Goal: Task Accomplishment & Management: Manage account settings

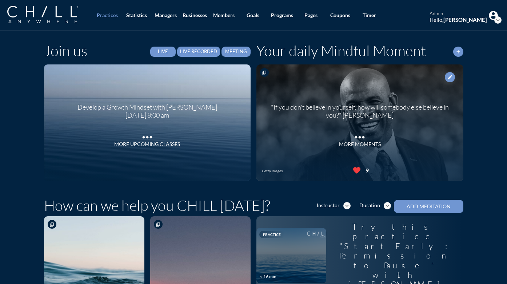
click at [138, 148] on div "Develop a Growth Mindset with [PERSON_NAME] [DATE] 8:00 am more_horiz More Upco…" at bounding box center [147, 123] width 158 height 64
click at [139, 144] on div "More Upcoming Classes" at bounding box center [147, 144] width 66 height 6
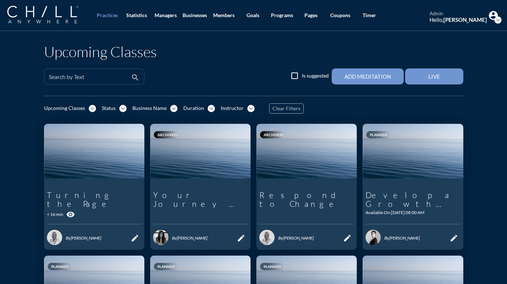
click at [90, 78] on input "Search by Text" at bounding box center [89, 79] width 81 height 9
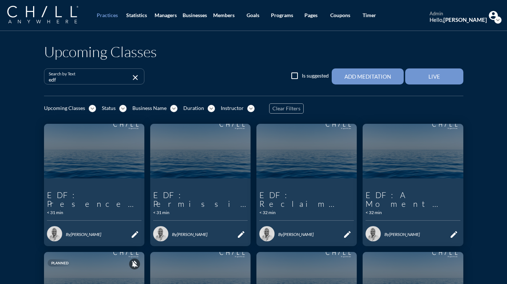
drag, startPoint x: 70, startPoint y: 80, endPoint x: 26, endPoint y: 76, distance: 43.9
click at [26, 76] on div "Upcoming Classes Search by Text edf close check_box_outline_blank Is suggested …" at bounding box center [253, 282] width 507 height 503
type input "EDF"
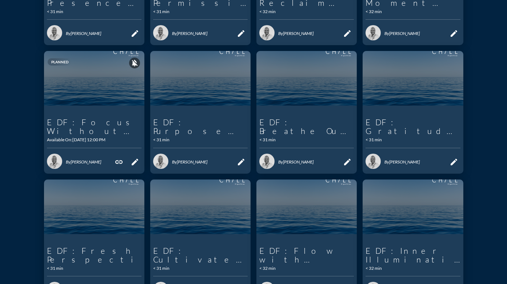
scroll to position [211, 0]
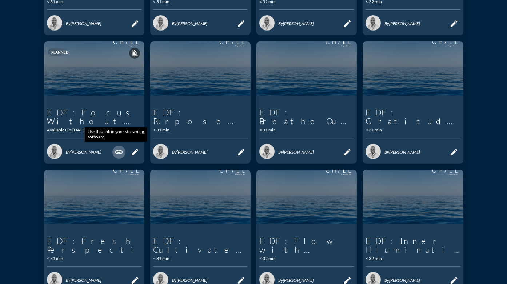
click at [115, 152] on icon "link" at bounding box center [119, 152] width 9 height 9
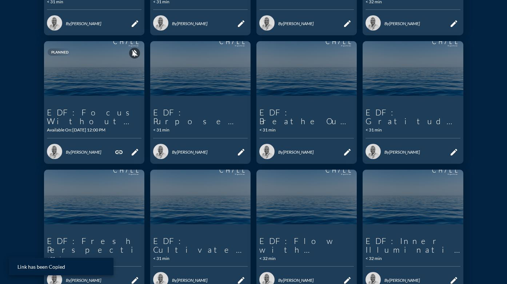
scroll to position [209, 0]
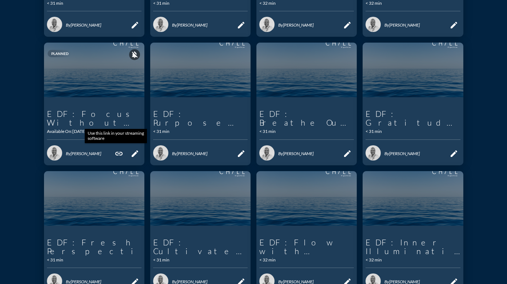
click at [115, 155] on icon "link" at bounding box center [119, 153] width 9 height 9
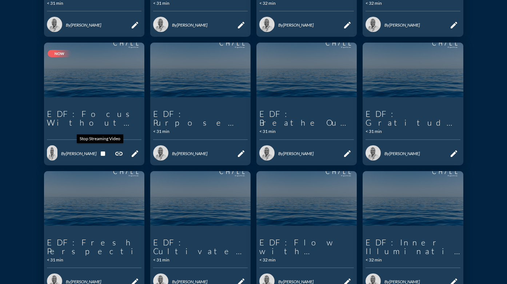
click at [100, 154] on icon "stop" at bounding box center [103, 153] width 9 height 9
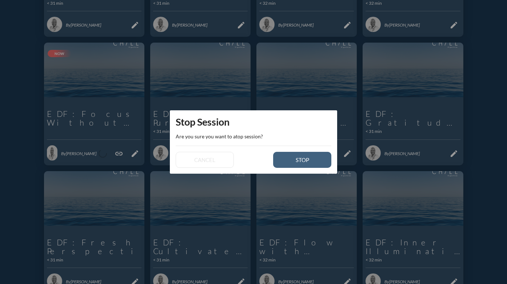
click at [308, 161] on div "stop" at bounding box center [302, 159] width 33 height 7
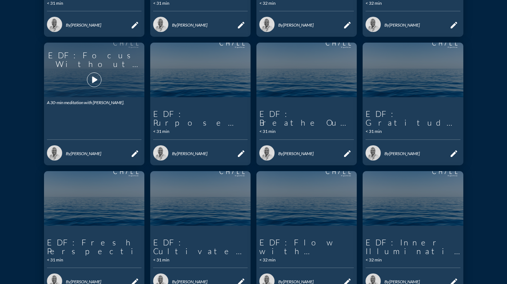
click at [90, 74] on icon "play_arrow" at bounding box center [94, 79] width 12 height 12
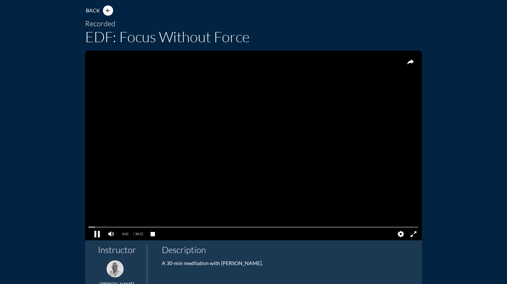
scroll to position [45, 0]
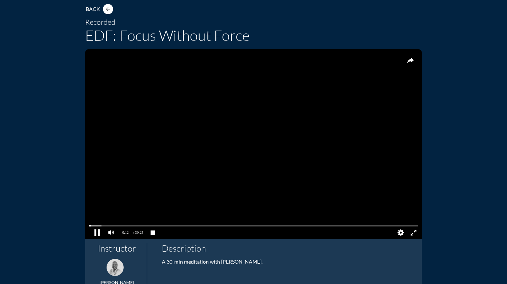
click at [96, 231] on pjsdiv at bounding box center [97, 232] width 13 height 13
click at [412, 224] on pjsdiv at bounding box center [254, 225] width 330 height 5
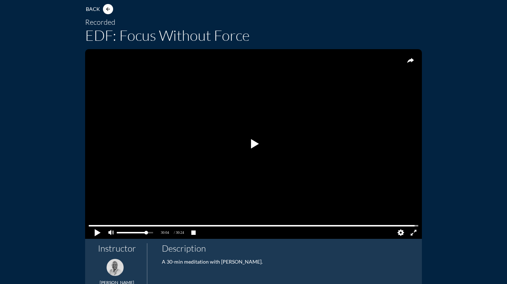
click at [95, 231] on pjsdiv at bounding box center [97, 232] width 13 height 13
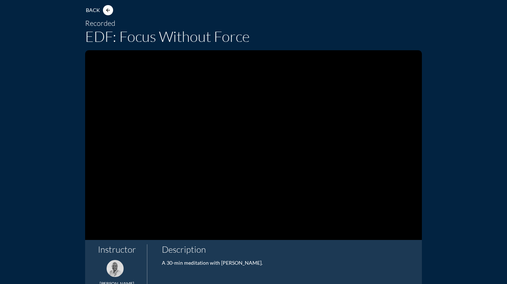
scroll to position [43, 0]
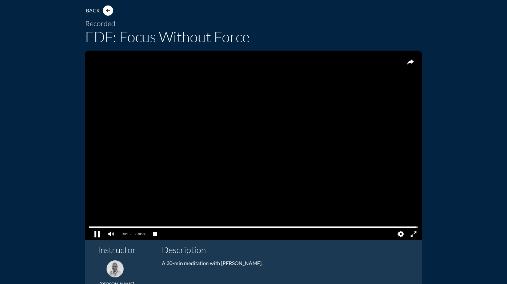
click at [94, 233] on pjsdiv at bounding box center [97, 233] width 13 height 13
click at [105, 10] on icon "arrow_back" at bounding box center [108, 11] width 6 height 6
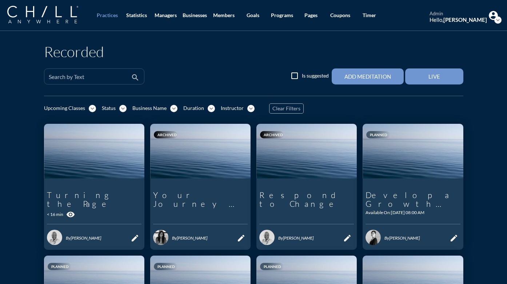
click at [84, 74] on div "Search by Text" at bounding box center [89, 76] width 81 height 15
type input "EDF"
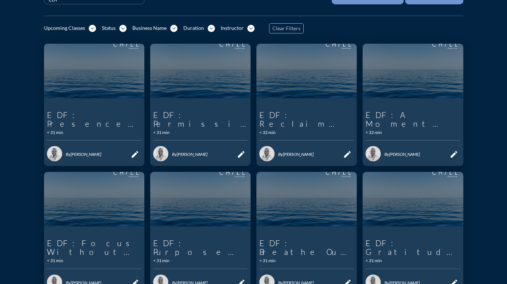
scroll to position [92, 0]
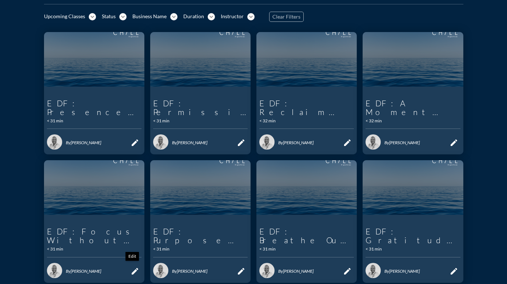
click at [131, 275] on icon "edit" at bounding box center [135, 271] width 9 height 9
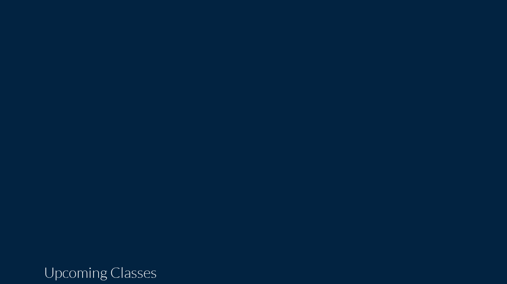
type input "EDF: Focus Without Force"
type textarea "A 30-min meditation with [PERSON_NAME]."
type input "12:00 PM"
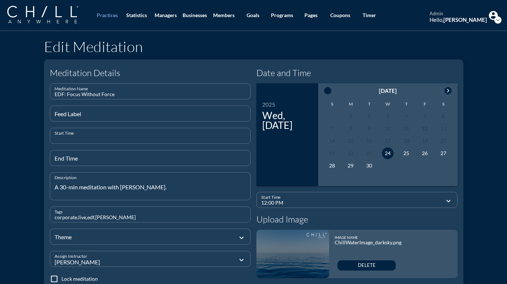
click at [93, 138] on input "Start Time" at bounding box center [151, 138] width 192 height 9
type input "10"
click at [132, 157] on input "End Time" at bounding box center [151, 160] width 192 height 9
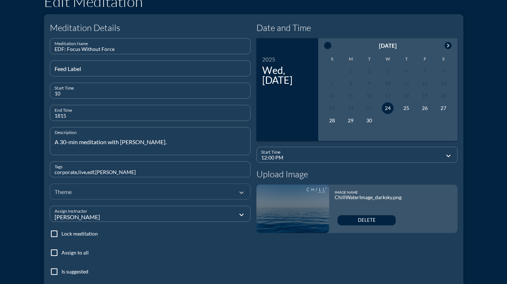
scroll to position [45, 0]
type input "1815"
click at [150, 192] on div at bounding box center [145, 191] width 181 height 24
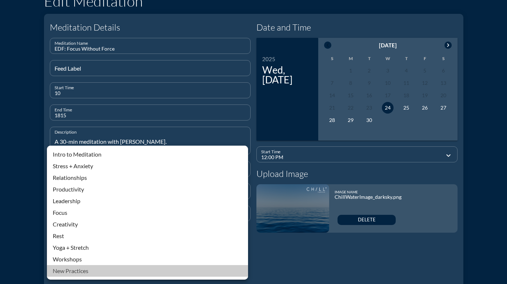
click at [60, 272] on div "New Practices" at bounding box center [147, 270] width 189 height 9
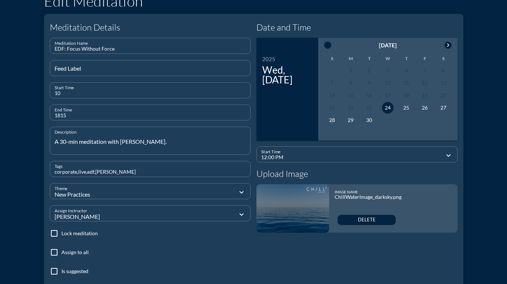
scroll to position [181, 0]
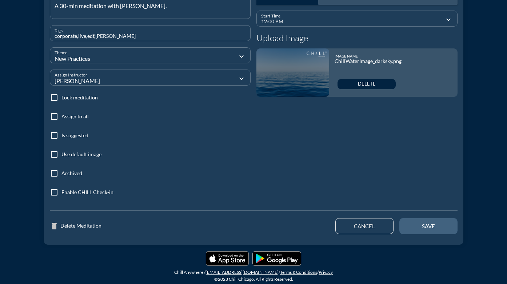
click at [439, 231] on button "save" at bounding box center [428, 226] width 58 height 16
type input "01:35 PM"
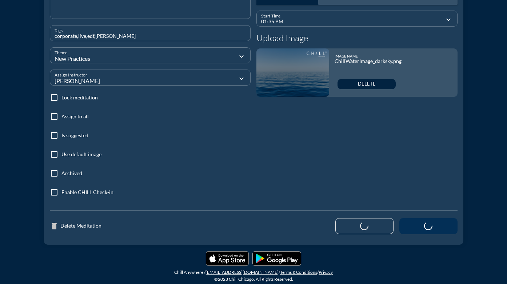
scroll to position [96, 0]
